Goal: Check status

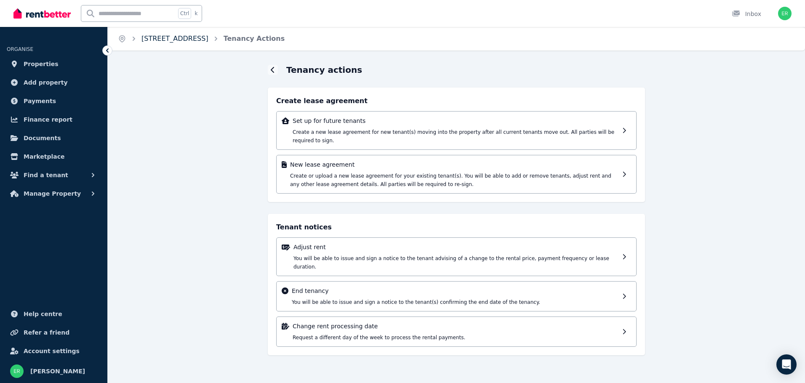
click at [208, 38] on link "[STREET_ADDRESS]" at bounding box center [174, 39] width 67 height 8
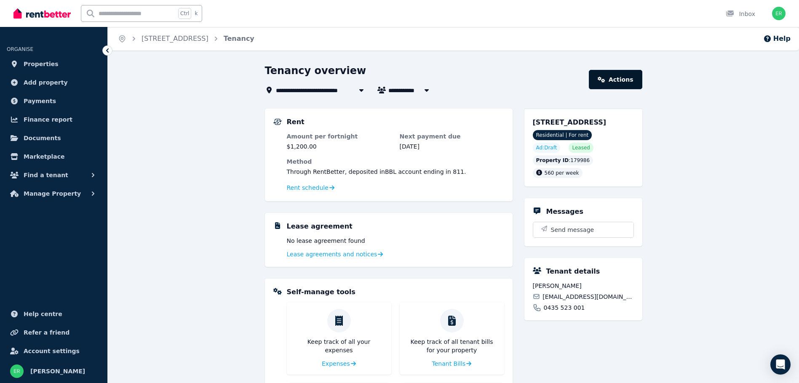
click at [622, 80] on link "Actions" at bounding box center [615, 79] width 53 height 19
